Goal: Task Accomplishment & Management: Use online tool/utility

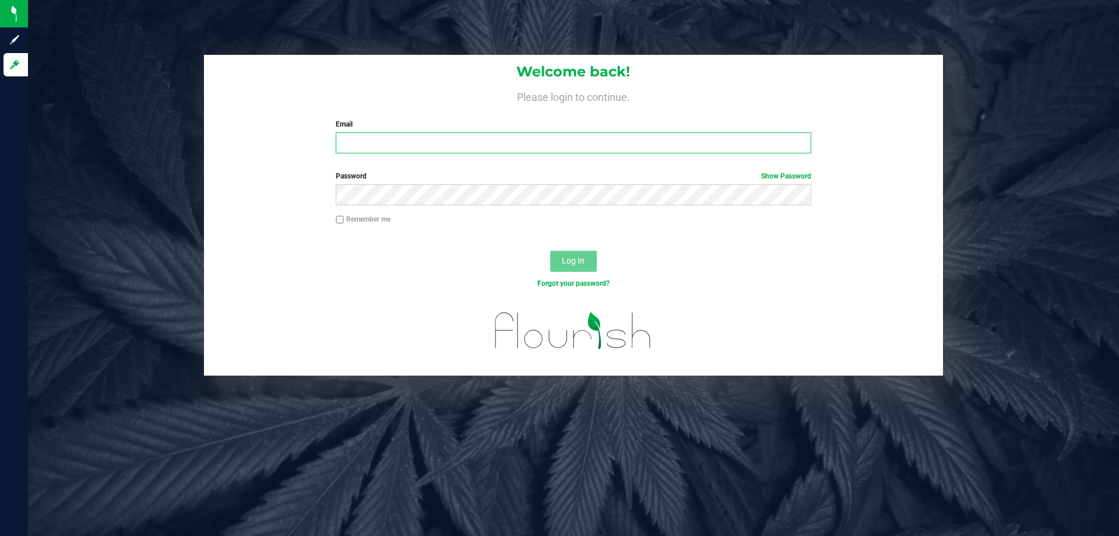
click at [399, 154] on div "Welcome back! Please login to continue. Email Required Please format your email…" at bounding box center [573, 109] width 739 height 108
click at [484, 143] on input "[EMAIL_ADDRESS][DOMAIN_NAME]" at bounding box center [573, 142] width 475 height 21
type input "[EMAIL_ADDRESS][DOMAIN_NAME]"
click at [550, 251] on button "Log In" at bounding box center [573, 261] width 47 height 21
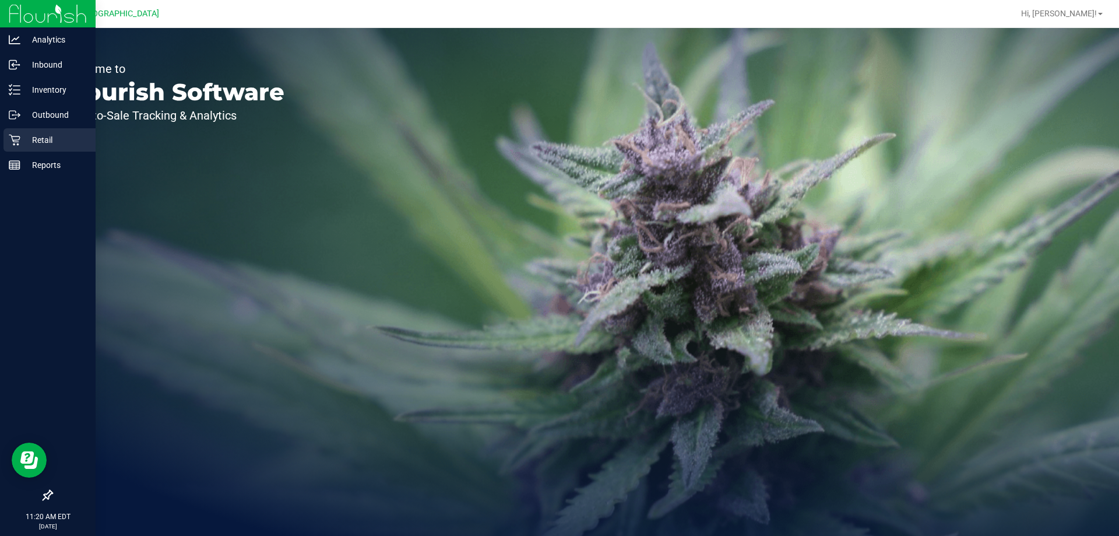
click at [13, 136] on icon at bounding box center [14, 140] width 11 height 11
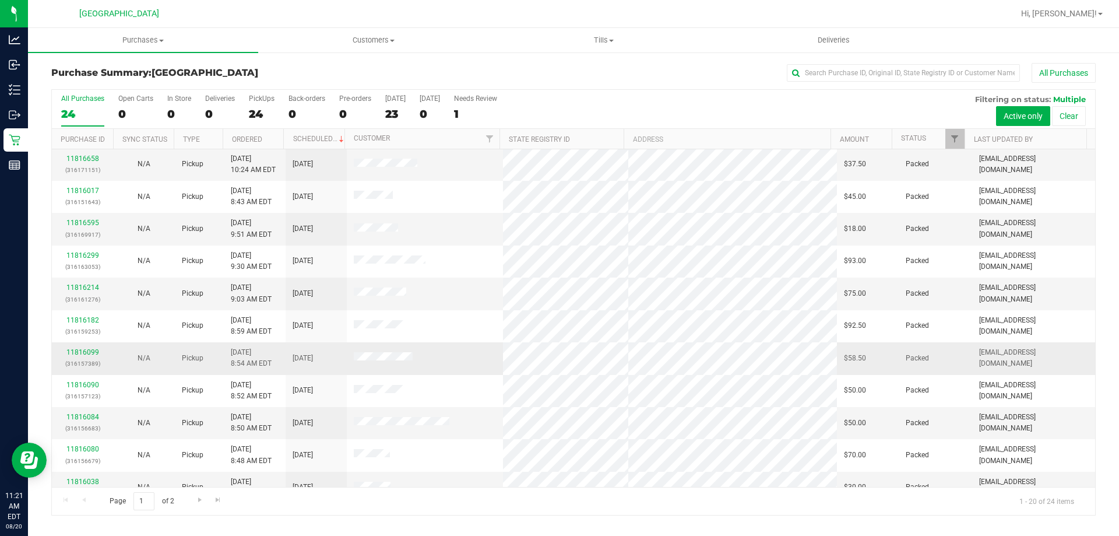
scroll to position [308, 0]
